Goal: Task Accomplishment & Management: Manage account settings

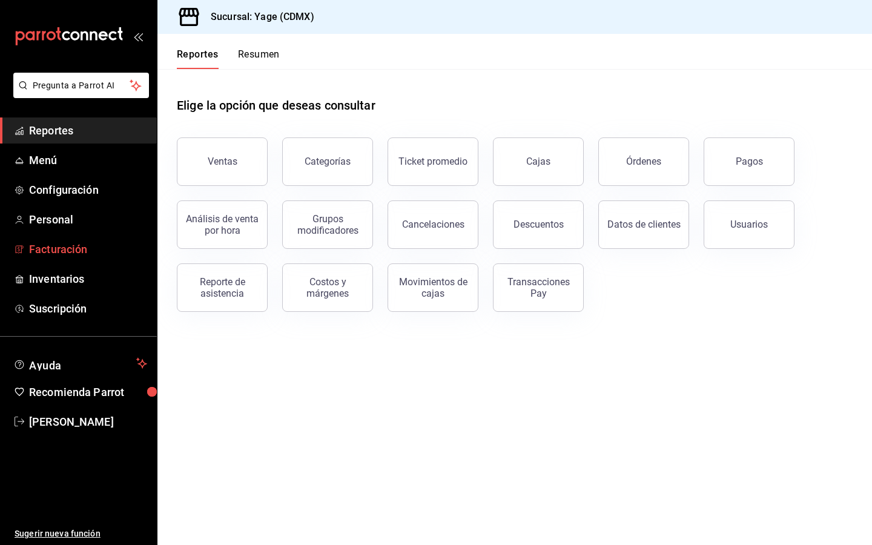
click at [68, 254] on span "Facturación" at bounding box center [88, 249] width 118 height 16
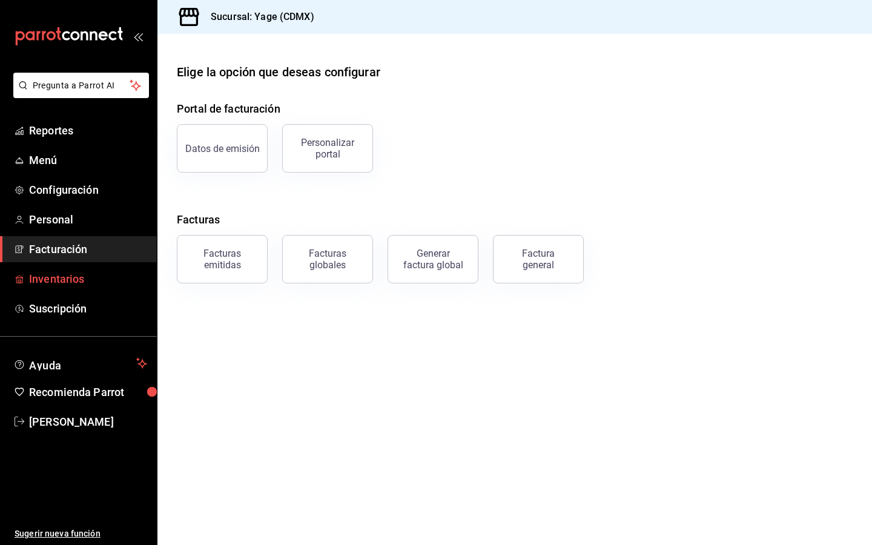
click at [75, 282] on span "Inventarios" at bounding box center [88, 279] width 118 height 16
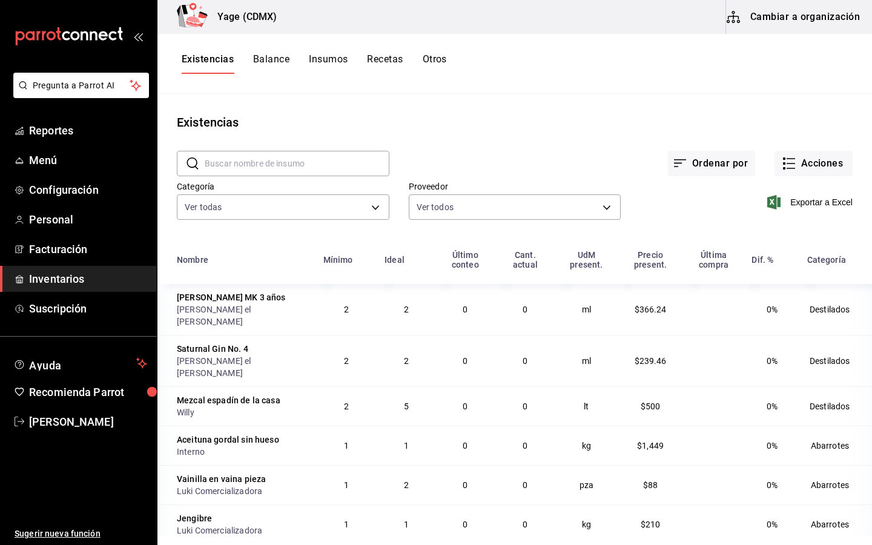
click at [134, 281] on span "Inventarios" at bounding box center [88, 279] width 118 height 16
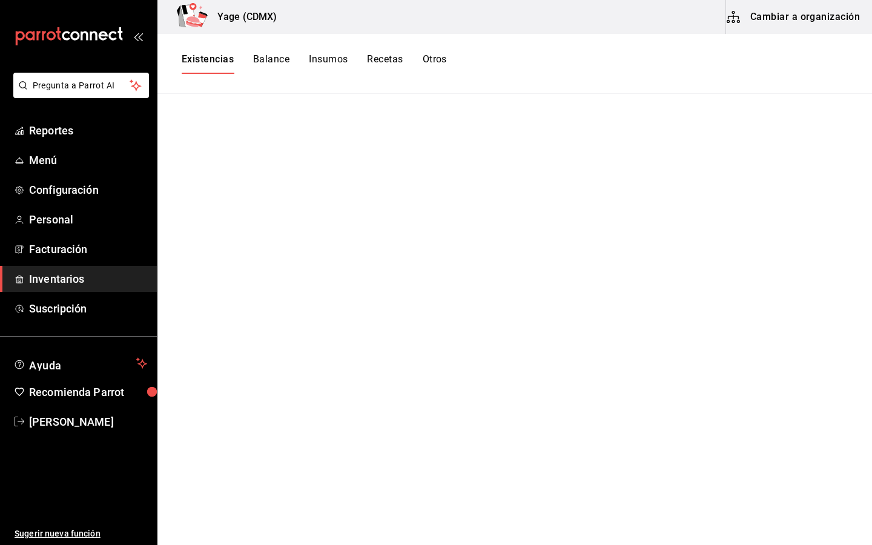
click at [61, 278] on span "Inventarios" at bounding box center [88, 279] width 118 height 16
click at [323, 54] on button "Insumos" at bounding box center [328, 63] width 39 height 21
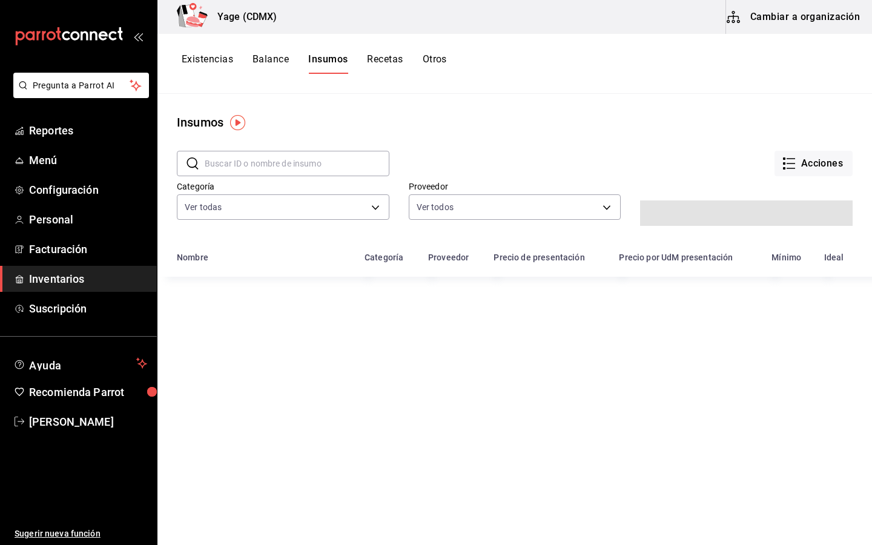
click at [391, 59] on button "Recetas" at bounding box center [385, 63] width 36 height 21
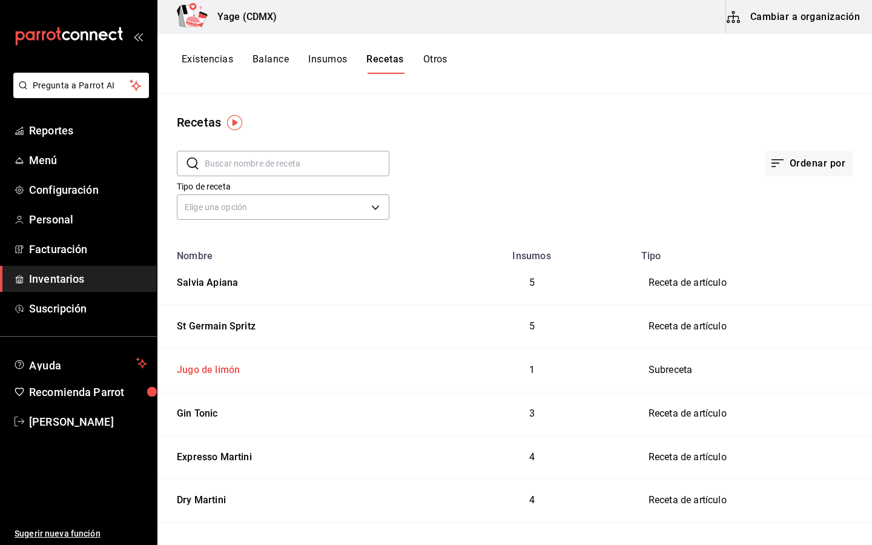
click at [217, 367] on div "Jugo de limón" at bounding box center [206, 368] width 68 height 19
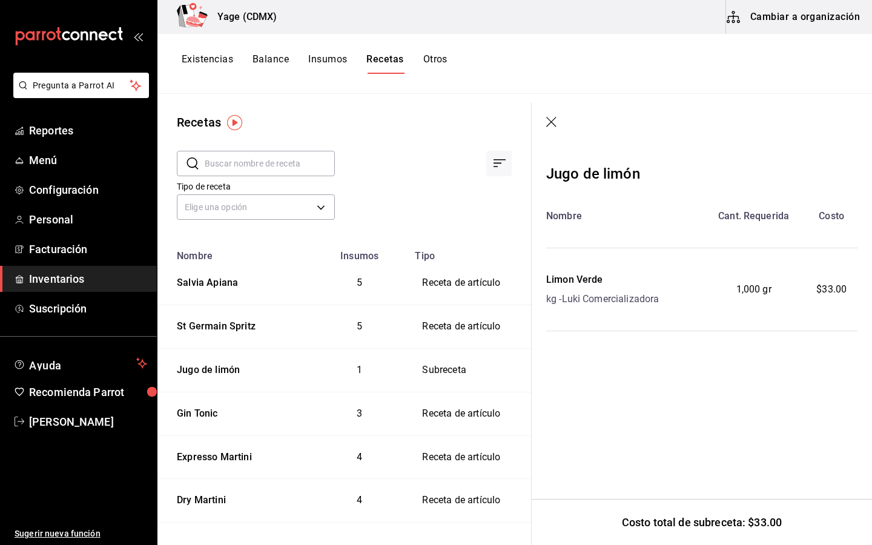
click at [798, 18] on button "Cambiar a organización" at bounding box center [794, 17] width 136 height 34
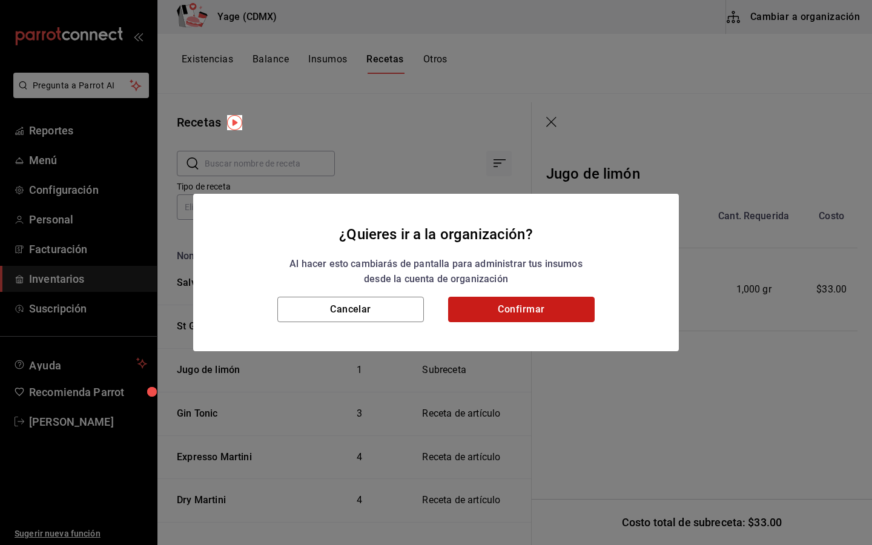
click at [537, 305] on button "Confirmar" at bounding box center [521, 309] width 147 height 25
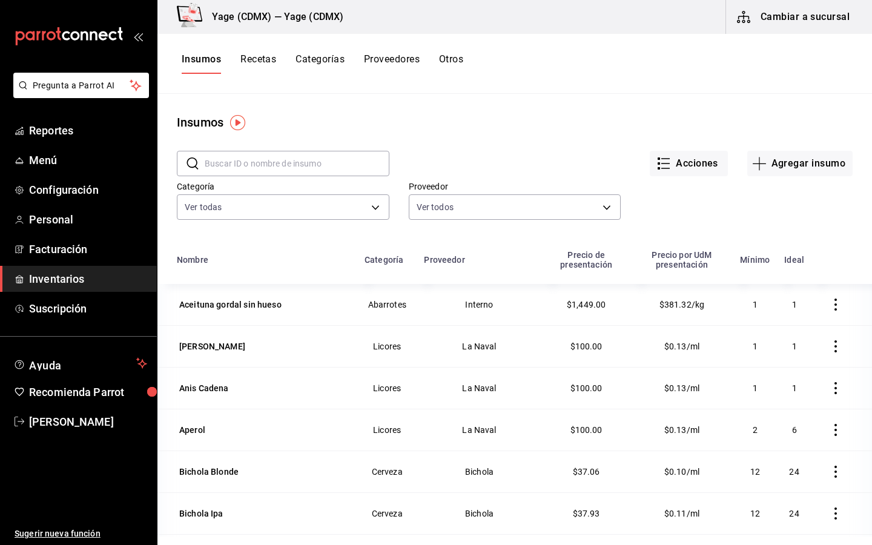
click at [259, 58] on button "Recetas" at bounding box center [258, 63] width 36 height 21
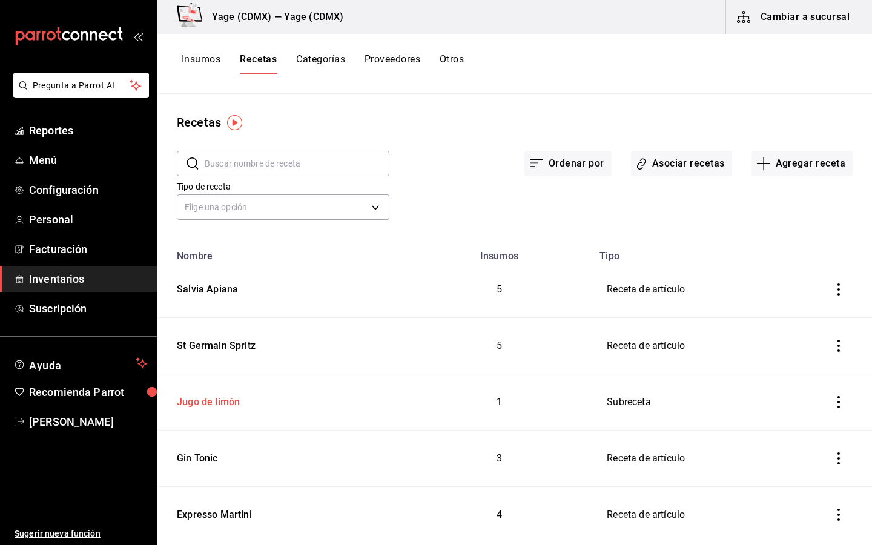
click at [220, 403] on div "Jugo de limón" at bounding box center [206, 400] width 68 height 19
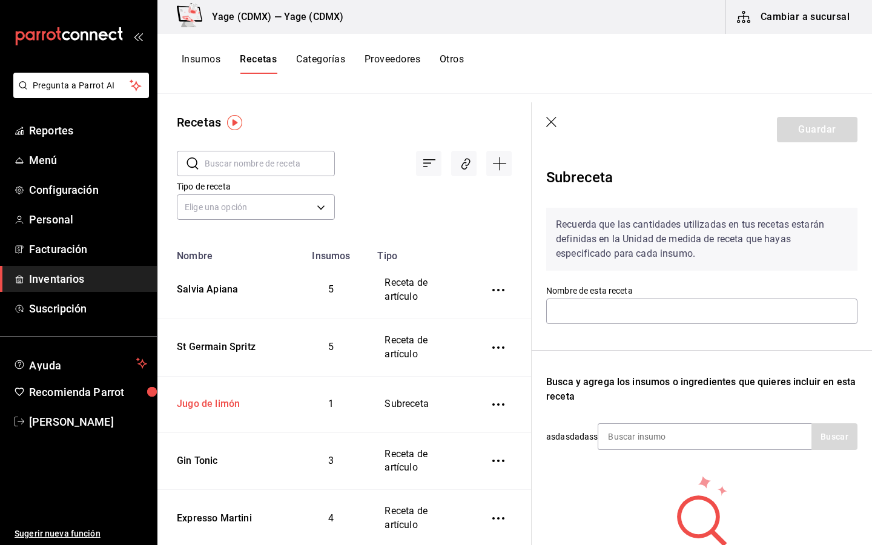
type input "Jugo de limón"
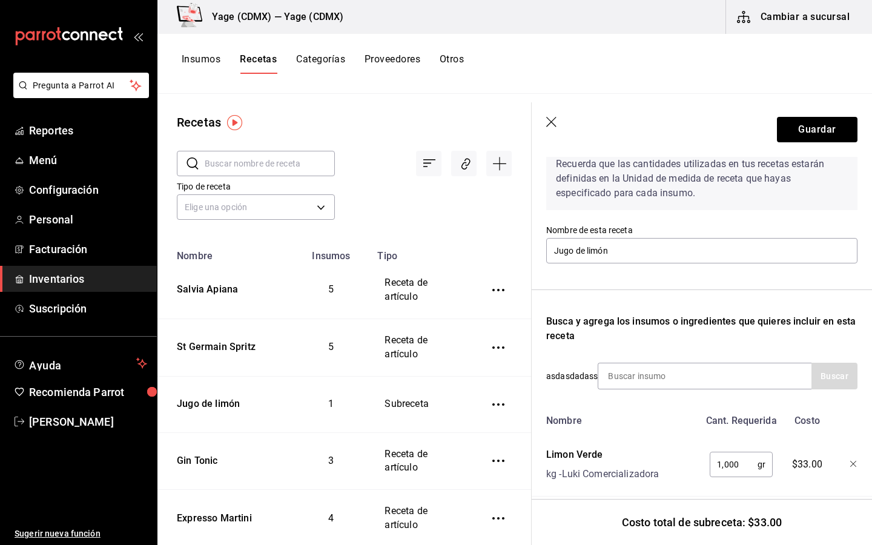
scroll to position [75, 0]
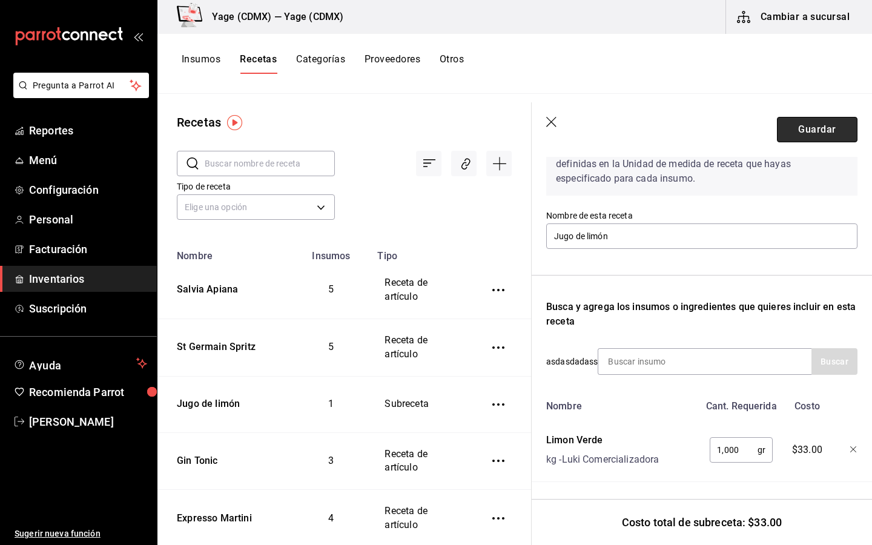
click at [830, 134] on button "Guardar" at bounding box center [817, 129] width 81 height 25
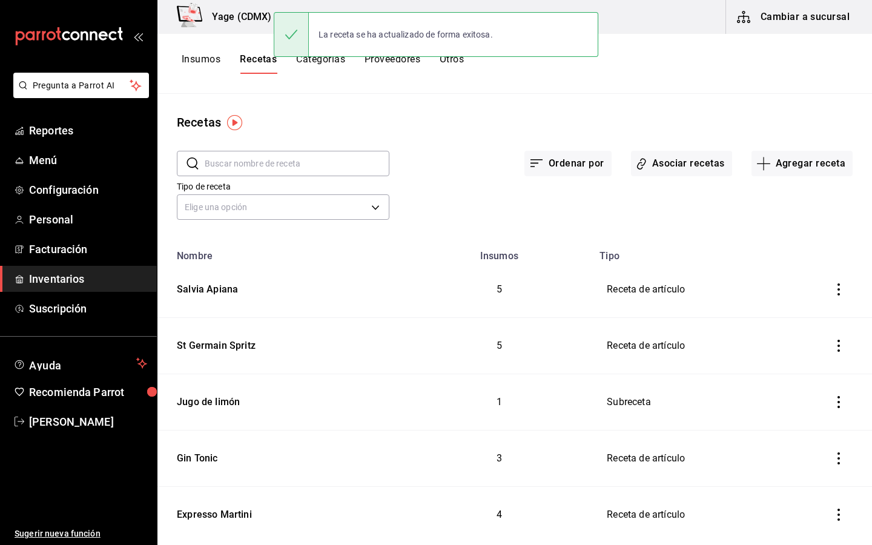
click at [337, 164] on input "text" at bounding box center [297, 163] width 185 height 24
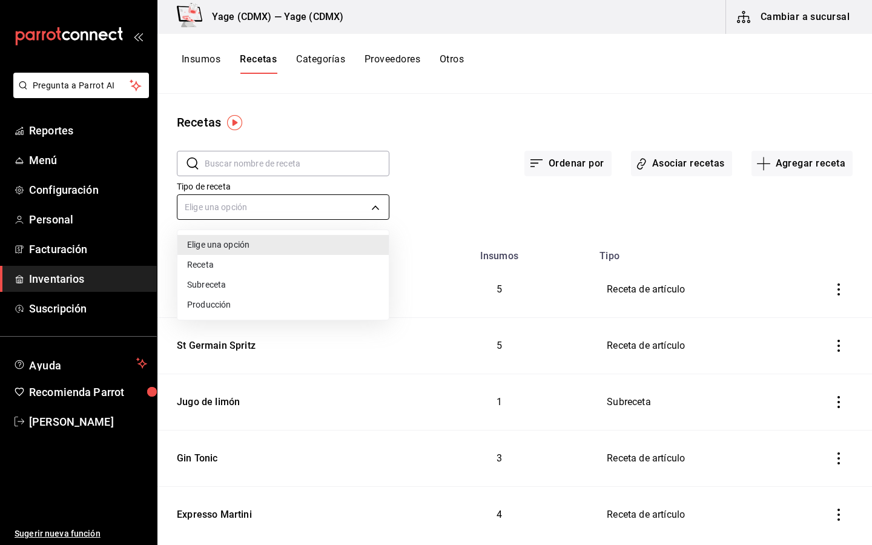
click at [205, 205] on body "Pregunta a Parrot AI Reportes Menú Configuración Personal Facturación Inventari…" at bounding box center [436, 268] width 872 height 537
click at [198, 281] on li "Subreceta" at bounding box center [282, 285] width 211 height 20
type input "SUBRECIPE"
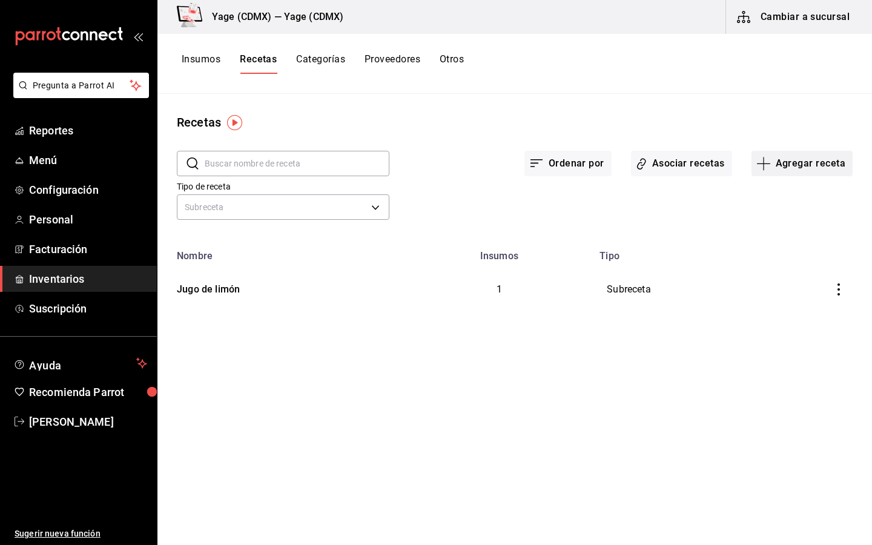
click at [829, 171] on button "Agregar receta" at bounding box center [802, 163] width 101 height 25
click at [809, 228] on span "Subreceta" at bounding box center [802, 229] width 102 height 13
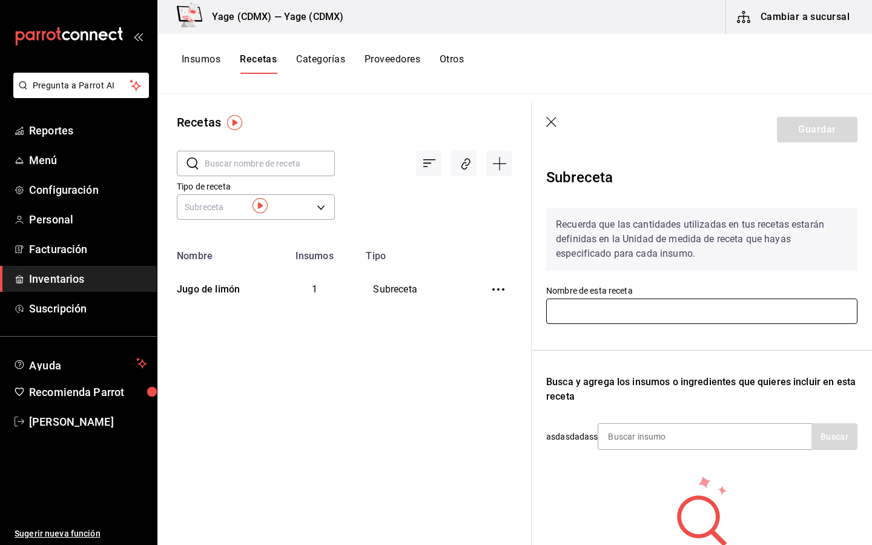
click at [626, 310] on input "text" at bounding box center [701, 311] width 311 height 25
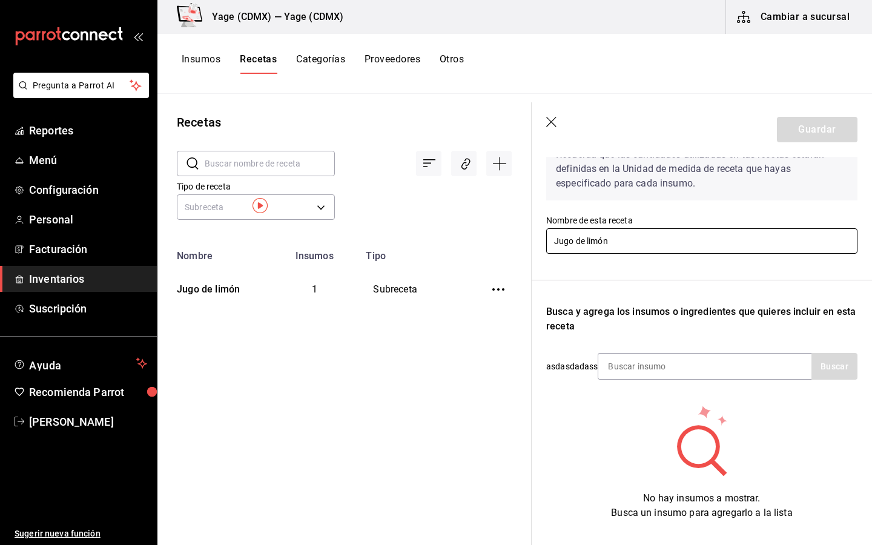
scroll to position [93, 0]
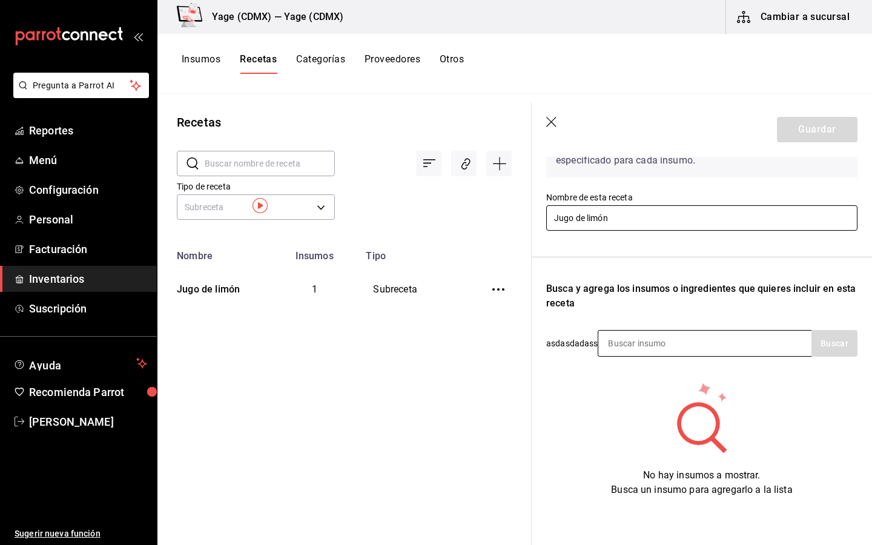
type input "Jugo de limón"
click at [667, 345] on input at bounding box center [658, 343] width 121 height 25
type input "l"
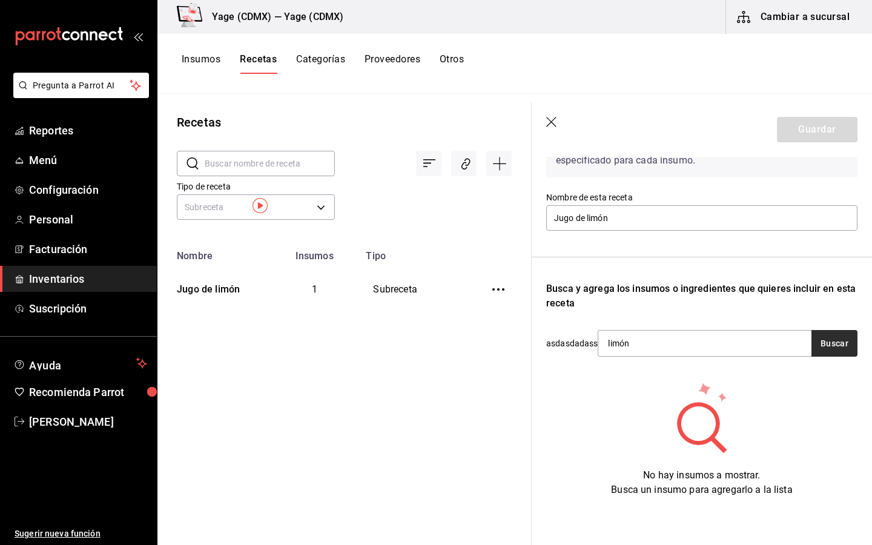
type input "limón"
click at [834, 350] on button "Buscar" at bounding box center [835, 343] width 46 height 27
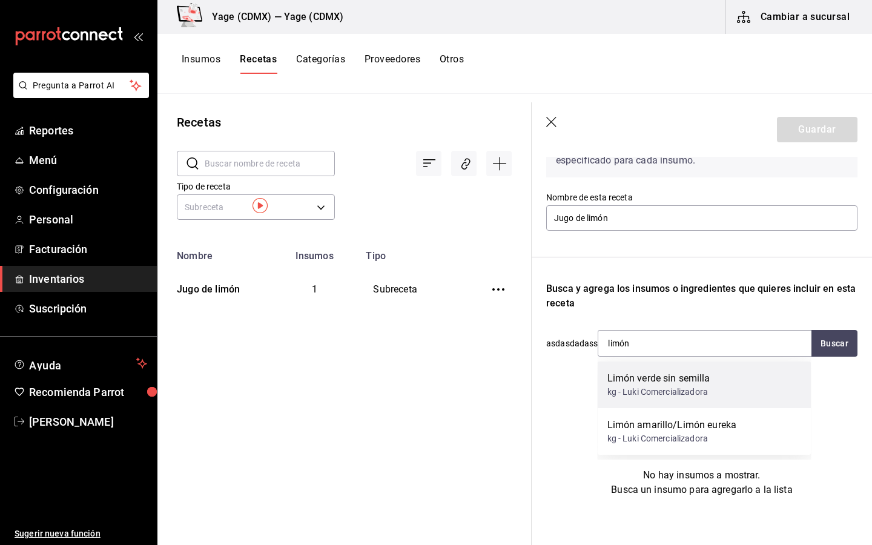
click at [698, 391] on div "kg - Luki Comercializadora" at bounding box center [659, 392] width 103 height 13
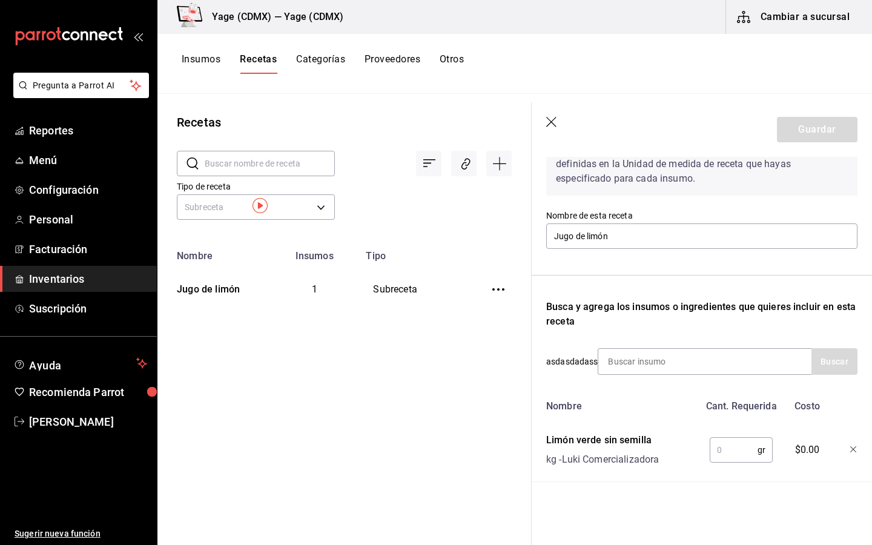
scroll to position [75, 0]
click at [769, 457] on div "gr ​" at bounding box center [741, 449] width 63 height 25
click at [761, 451] on div "gr ​" at bounding box center [741, 449] width 63 height 25
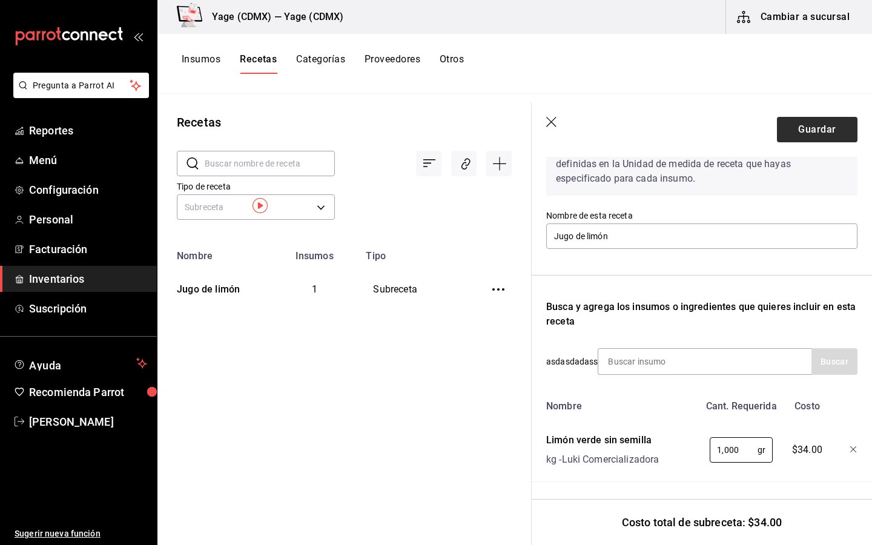
type input "1,000"
click at [810, 132] on button "Guardar" at bounding box center [817, 129] width 81 height 25
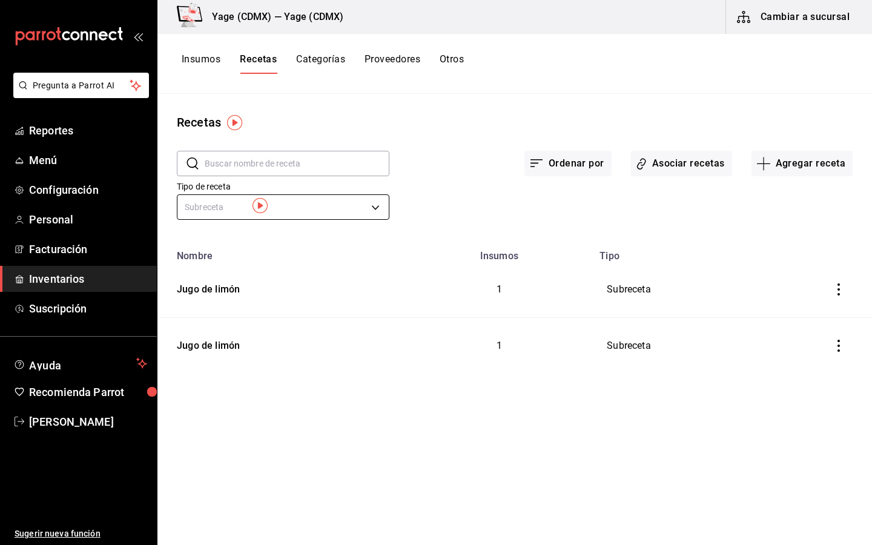
click at [371, 204] on body "Pregunta a Parrot AI Reportes Menú Configuración Personal Facturación Inventari…" at bounding box center [436, 268] width 872 height 537
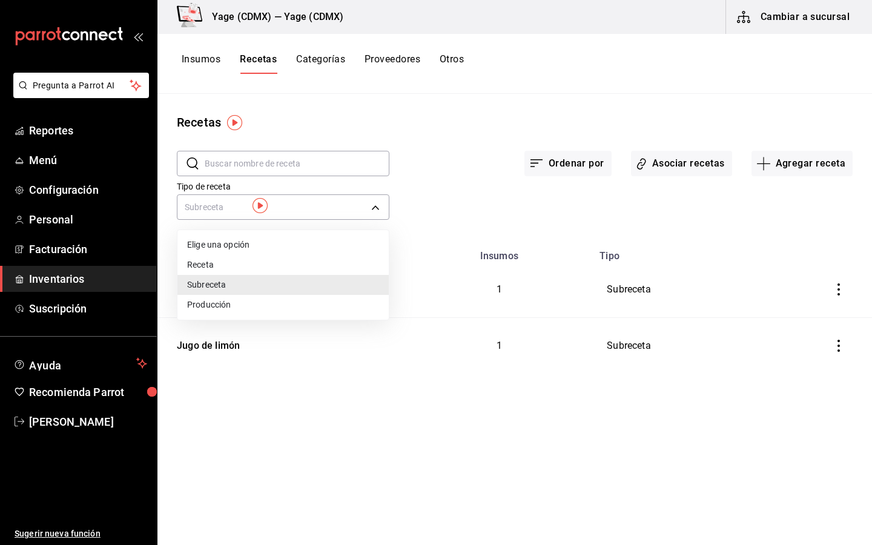
click at [305, 266] on li "Receta" at bounding box center [282, 265] width 211 height 20
type input "PRODUCT"
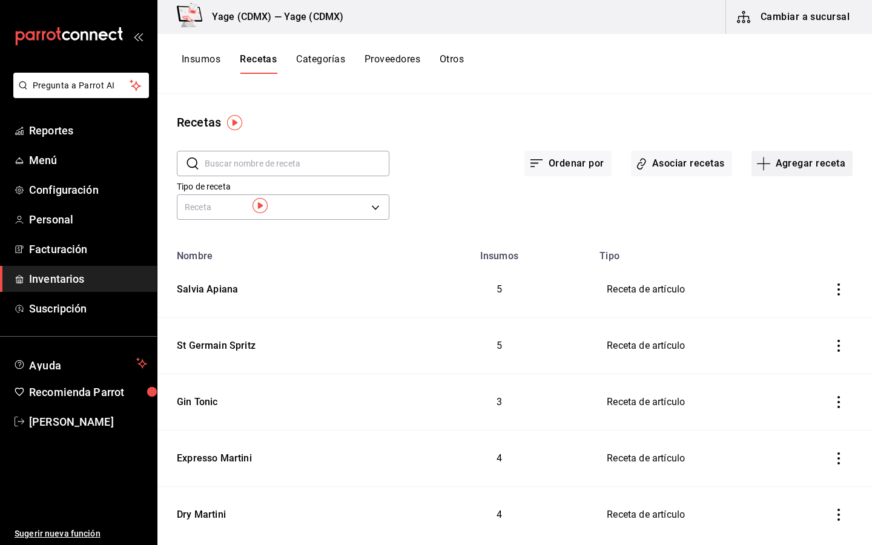
click at [785, 169] on button "Agregar receta" at bounding box center [802, 163] width 101 height 25
click at [767, 200] on span "Receta" at bounding box center [802, 197] width 102 height 13
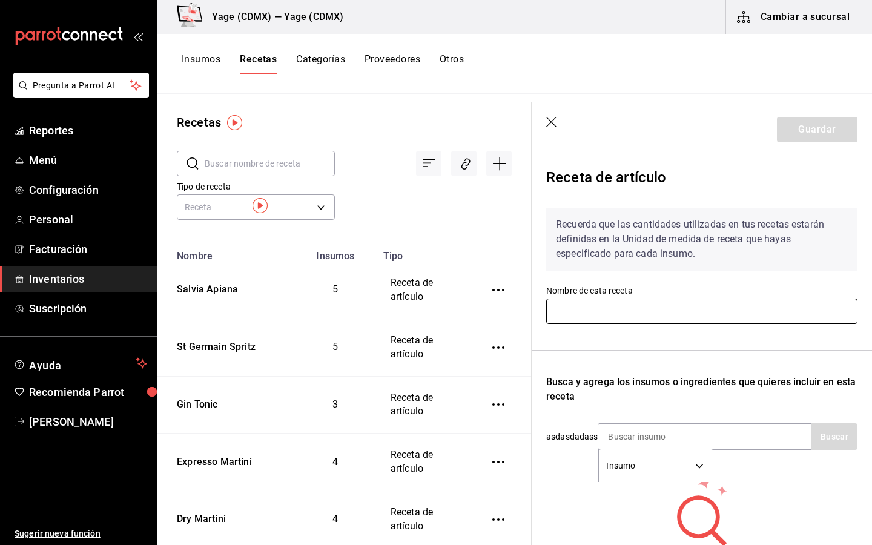
click at [626, 313] on input "text" at bounding box center [701, 311] width 311 height 25
type input "Jugo de limón"
click at [744, 447] on div "Insumo SUPPLY" at bounding box center [705, 436] width 214 height 27
click at [735, 432] on div "Insumo SUPPLY" at bounding box center [705, 436] width 214 height 27
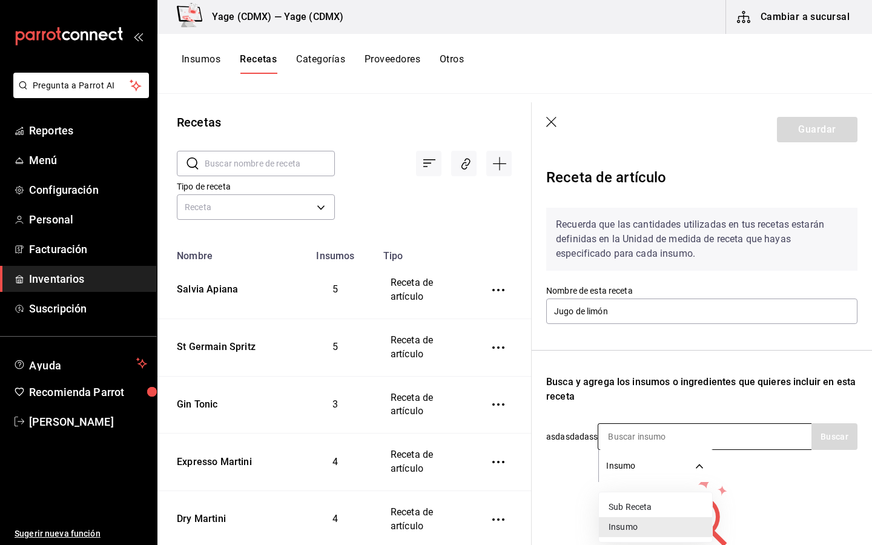
click at [692, 466] on body "Pregunta a Parrot AI Reportes Menú Configuración Personal Facturación Inventari…" at bounding box center [436, 268] width 872 height 537
click at [626, 523] on li "Insumo" at bounding box center [655, 527] width 113 height 20
click at [649, 435] on input at bounding box center [658, 436] width 121 height 25
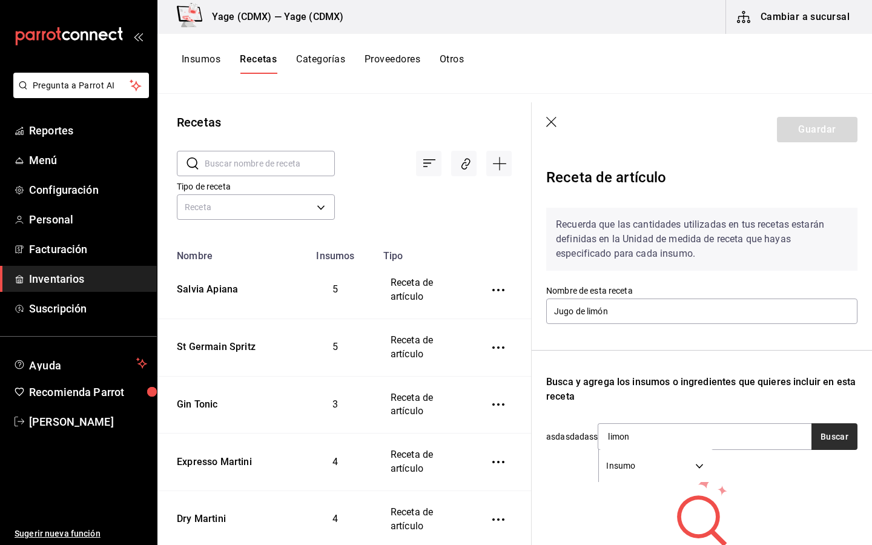
type input "limon"
click at [851, 436] on button "Buscar" at bounding box center [835, 436] width 46 height 27
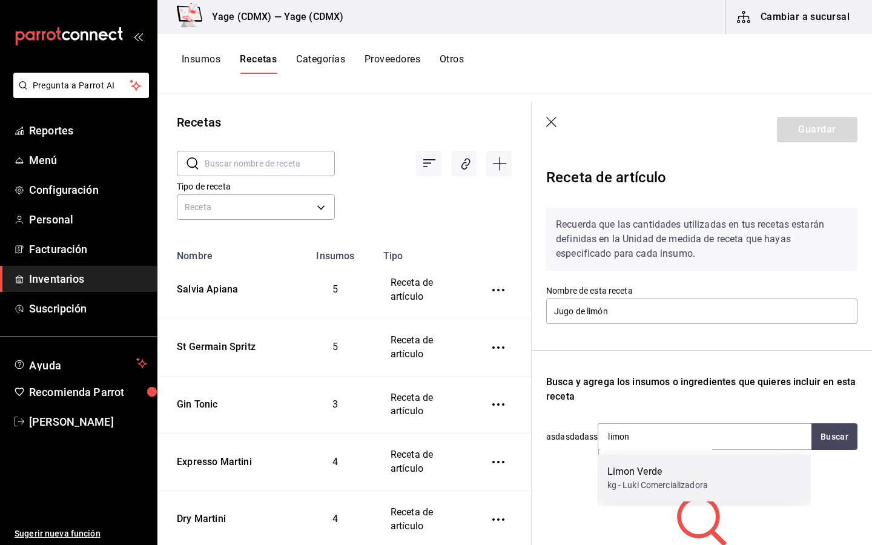
click at [631, 476] on div "Limon Verde" at bounding box center [658, 472] width 101 height 15
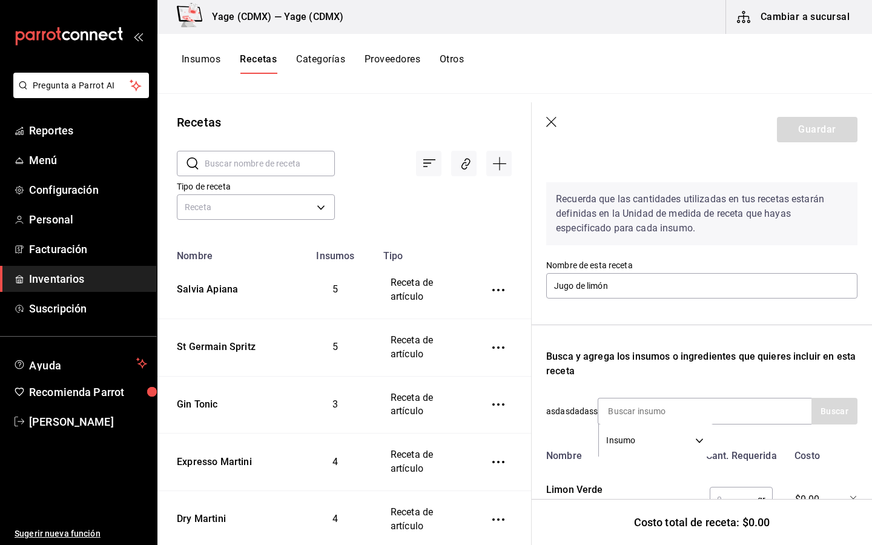
scroll to position [75, 0]
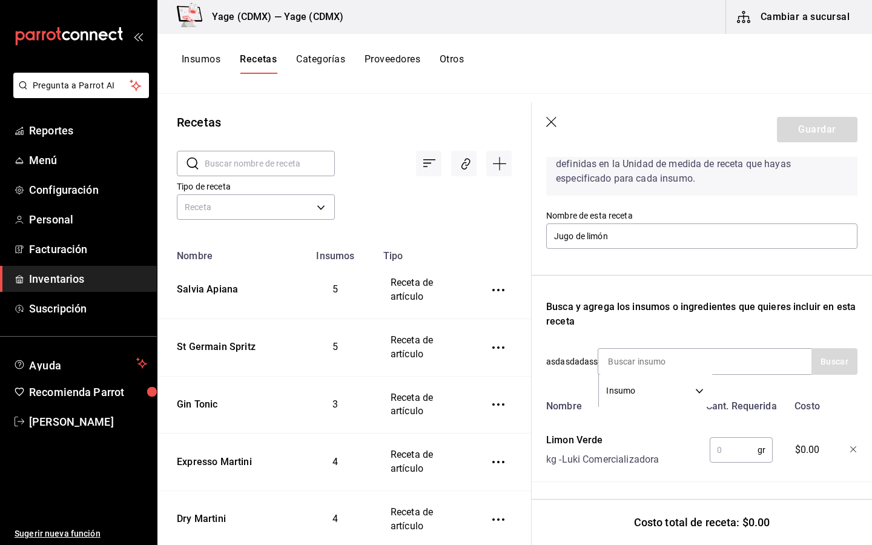
click at [760, 449] on div "gr ​" at bounding box center [741, 449] width 63 height 25
type input "1,000"
click at [826, 333] on div "Recuerda que las cantidades utilizadas en tus recetas estarán definidas en la U…" at bounding box center [701, 302] width 311 height 359
click at [820, 126] on button "Guardar" at bounding box center [817, 129] width 81 height 25
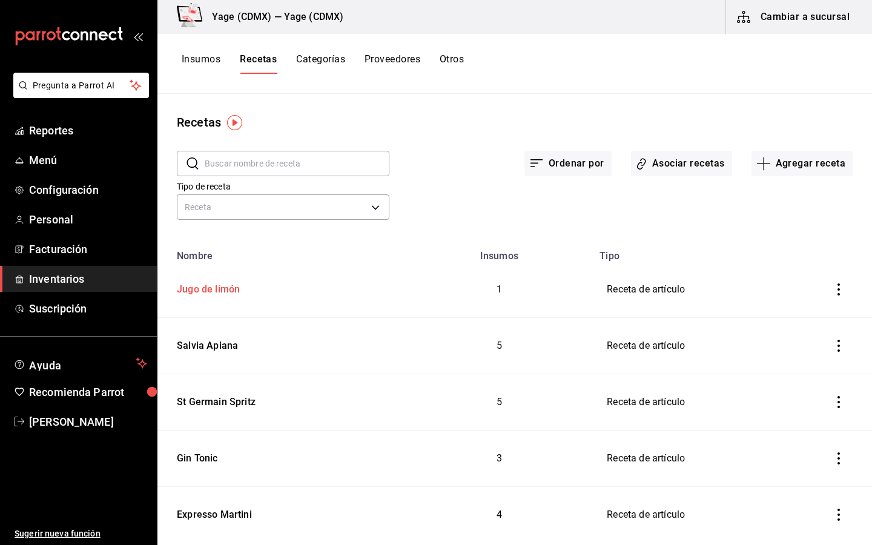
click at [221, 292] on div "Jugo de limón" at bounding box center [206, 287] width 68 height 19
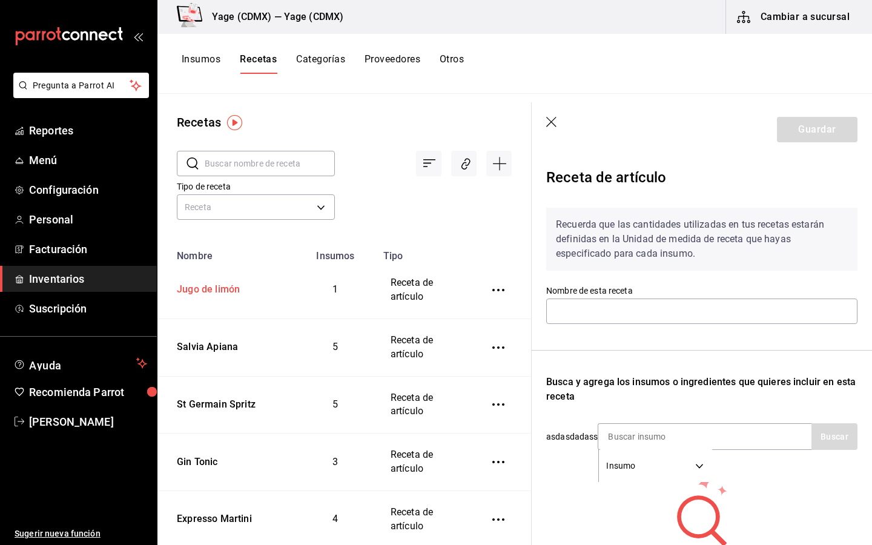
type input "Jugo de limón"
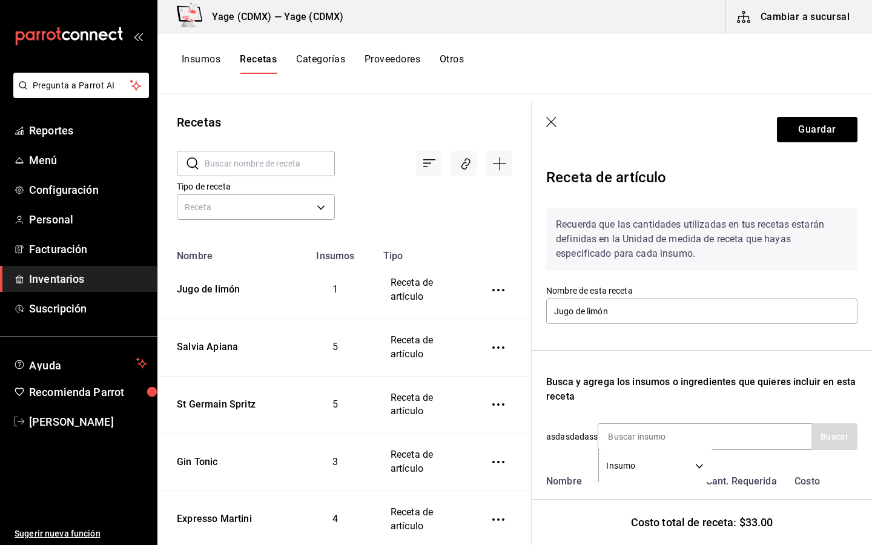
click at [552, 124] on icon "button" at bounding box center [552, 123] width 12 height 12
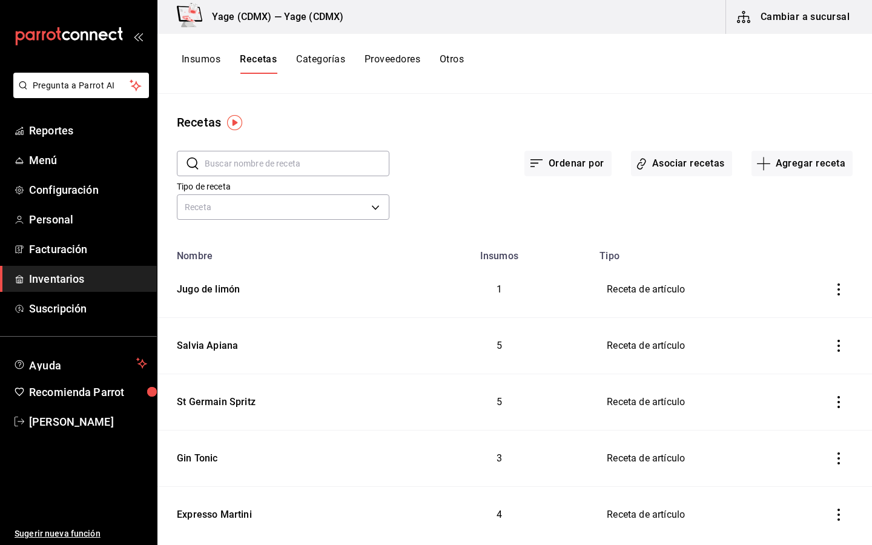
click at [836, 293] on icon "inventoriesTable" at bounding box center [839, 289] width 12 height 12
click at [812, 297] on li "Eliminar" at bounding box center [802, 307] width 102 height 34
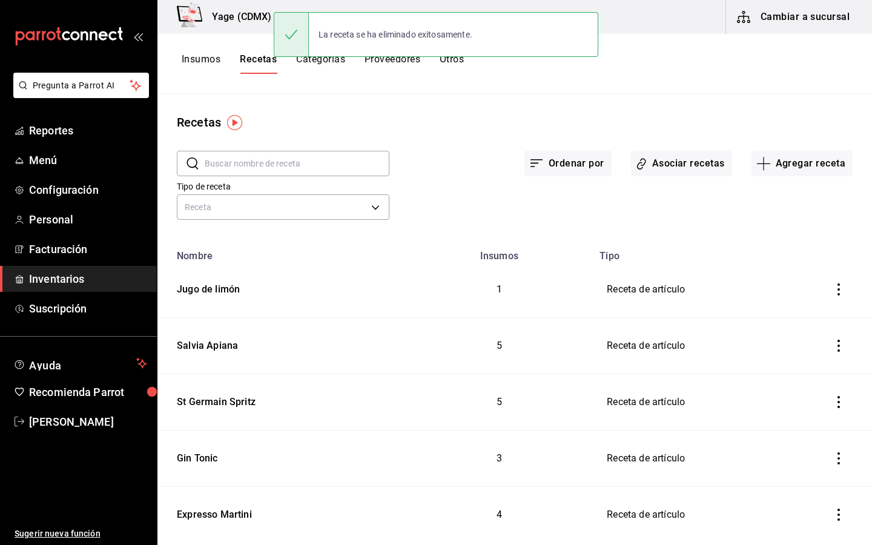
click at [803, 302] on span "Eliminar" at bounding box center [814, 298] width 23 height 5
